Goal: Task Accomplishment & Management: Manage account settings

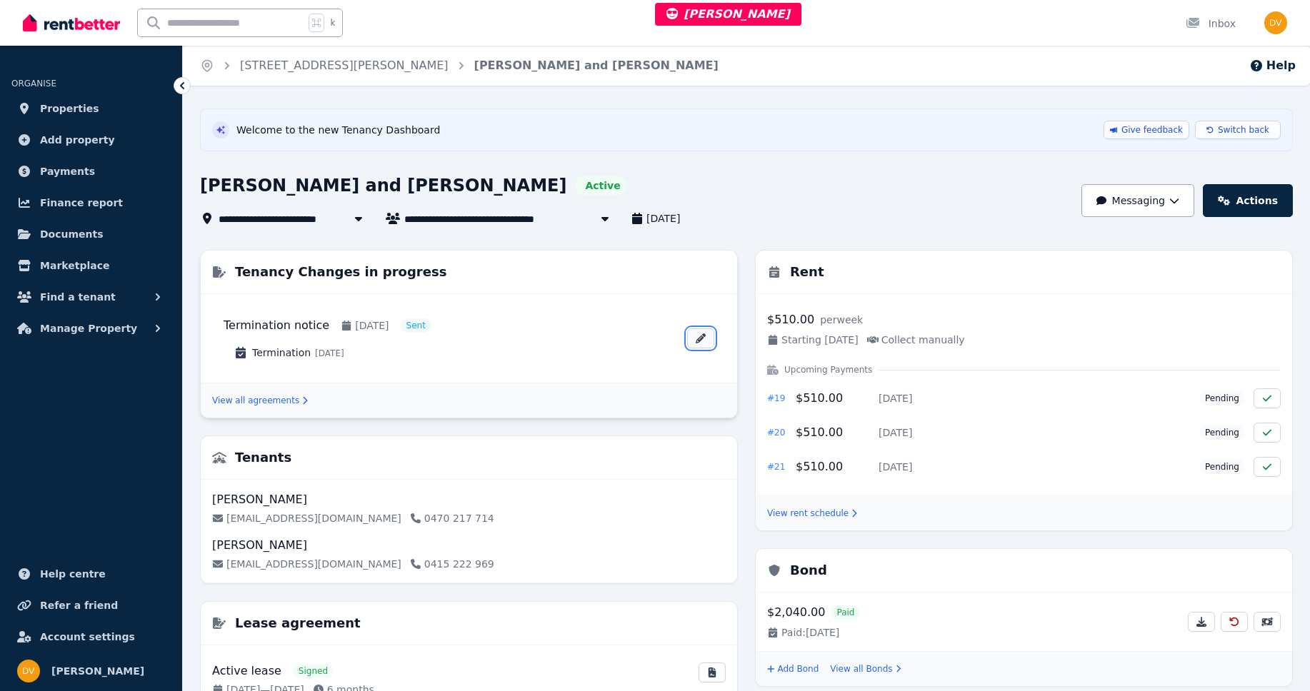
click at [695, 339] on icon at bounding box center [700, 339] width 11 height 10
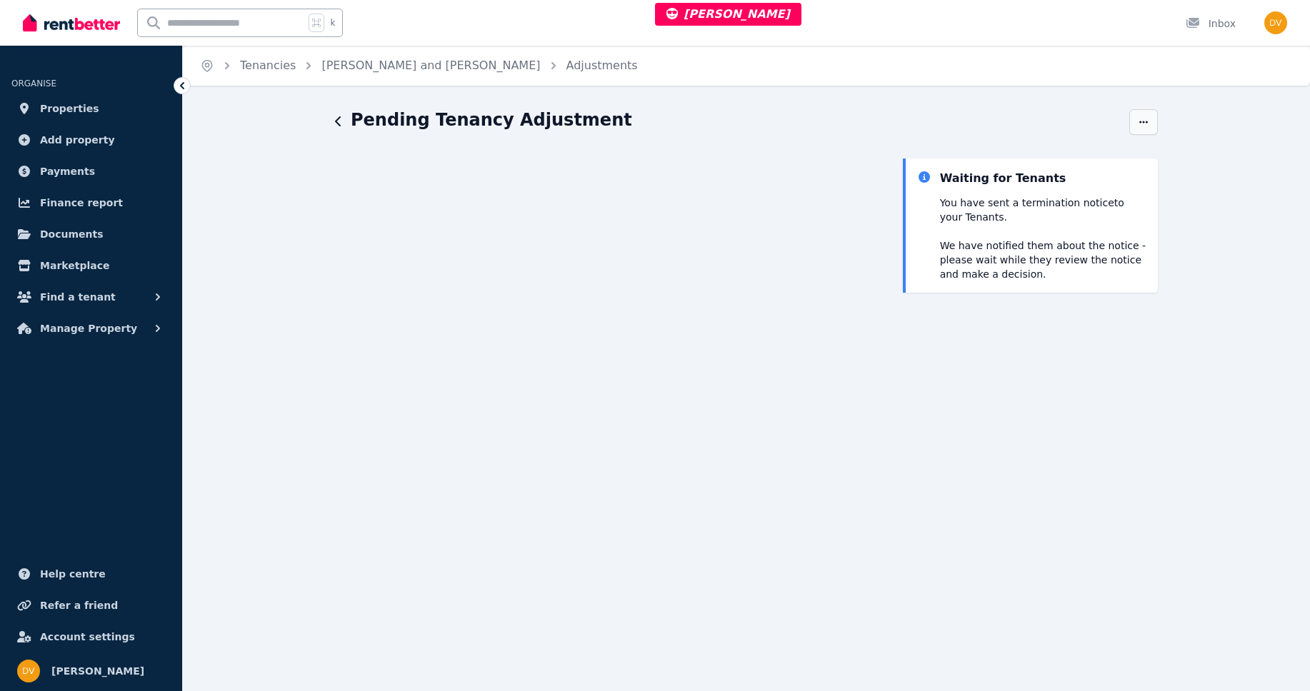
click at [1149, 124] on span "button" at bounding box center [1143, 122] width 29 height 26
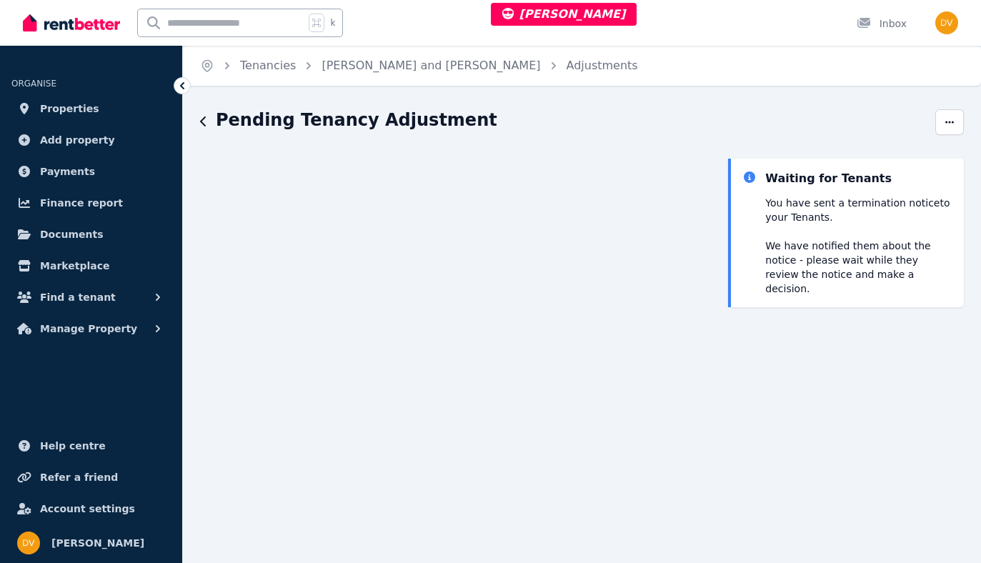
scroll to position [159, 0]
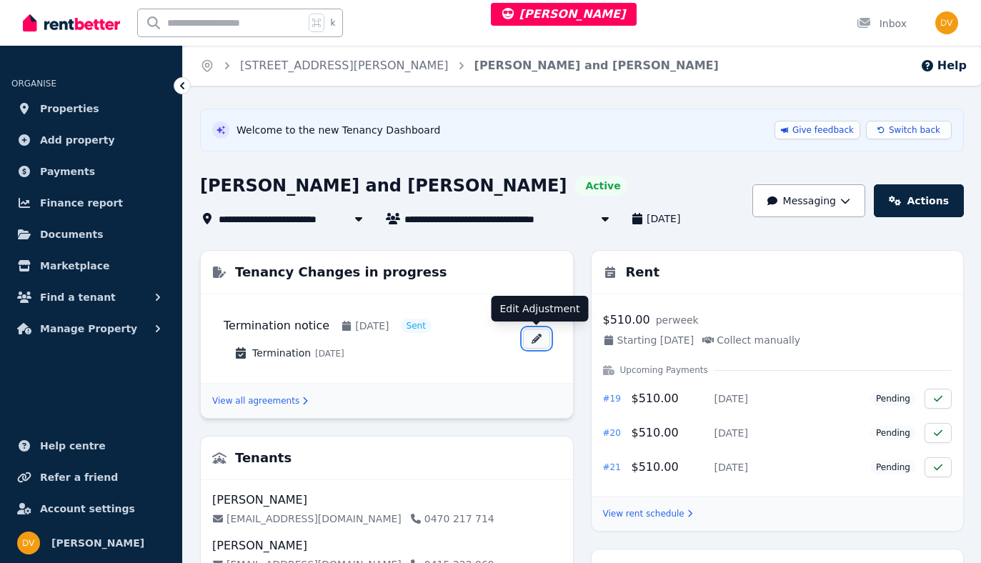
click at [536, 339] on icon at bounding box center [536, 339] width 10 height 10
